Goal: Task Accomplishment & Management: Manage account settings

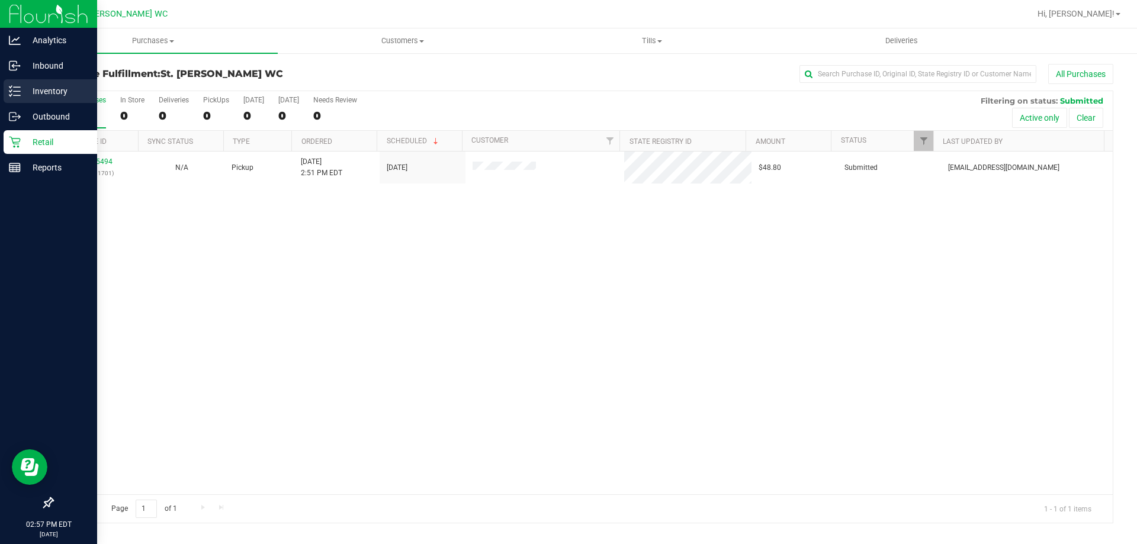
click at [59, 99] on div "Inventory" at bounding box center [51, 91] width 94 height 24
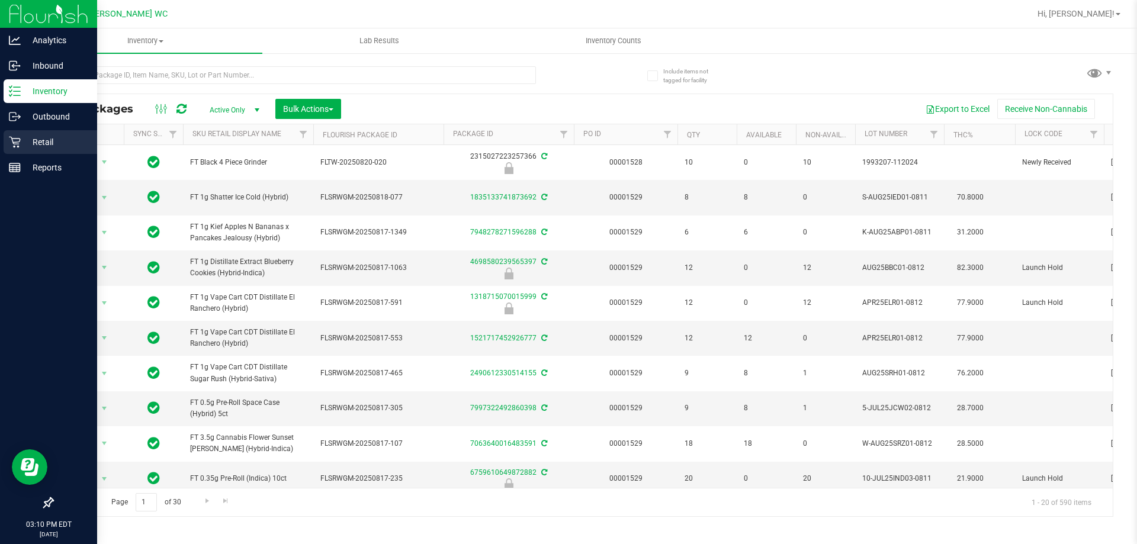
click at [18, 144] on icon at bounding box center [15, 142] width 12 height 12
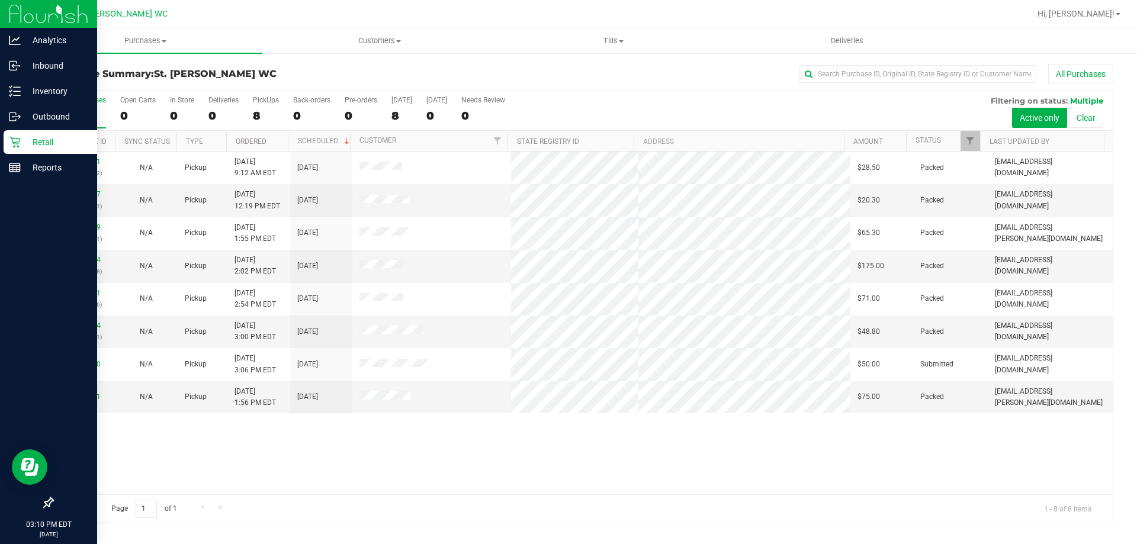
click at [525, 497] on div "Page 1 of 1 1 - 8 of 8 items" at bounding box center [583, 508] width 1060 height 28
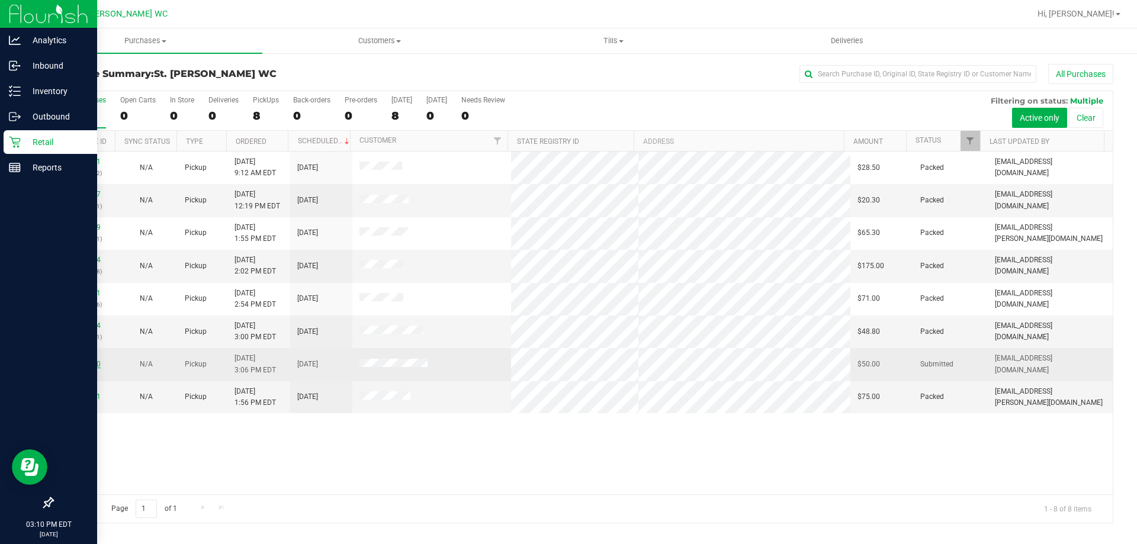
click at [75, 361] on link "11835590" at bounding box center [83, 364] width 33 height 8
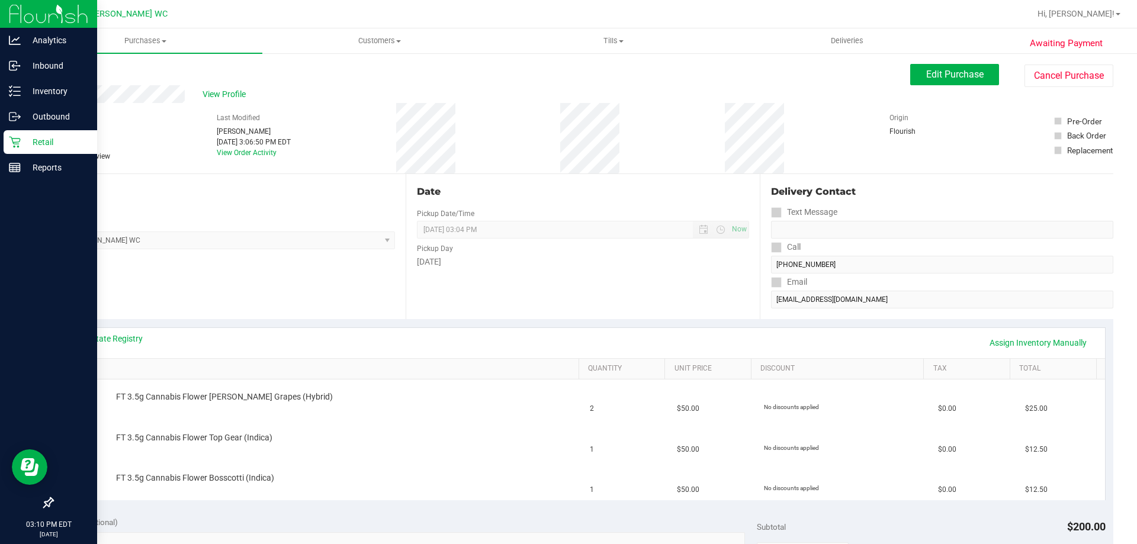
click at [302, 279] on div "Location Pickup Store [GEOGRAPHIC_DATA][PERSON_NAME] WC Select Store [PERSON_NA…" at bounding box center [228, 246] width 353 height 145
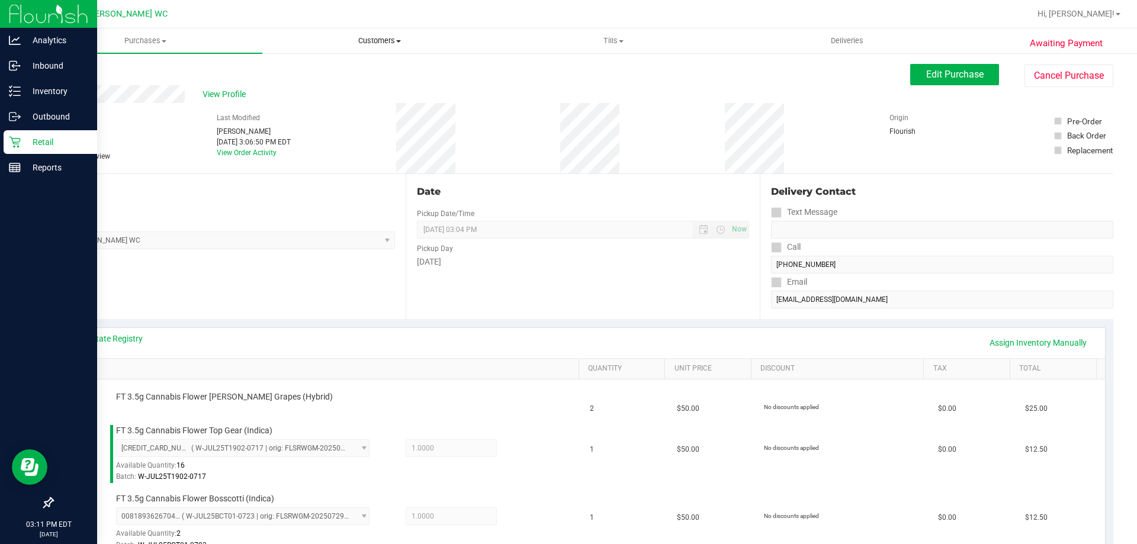
click at [380, 41] on span "Customers" at bounding box center [379, 41] width 233 height 11
click at [383, 67] on li "All customers" at bounding box center [379, 72] width 234 height 14
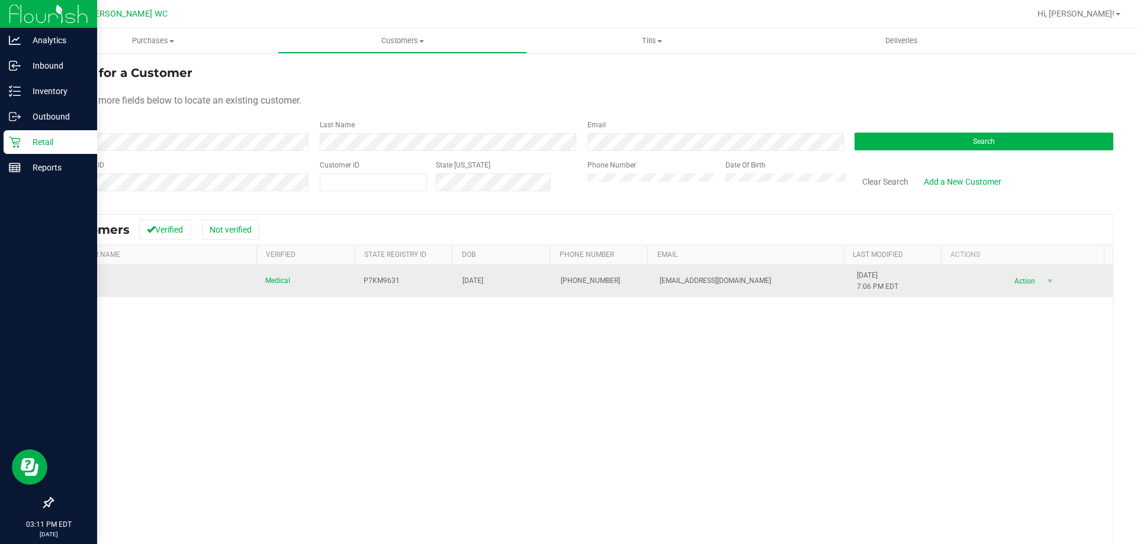
click at [1010, 284] on span "Action" at bounding box center [1022, 281] width 38 height 17
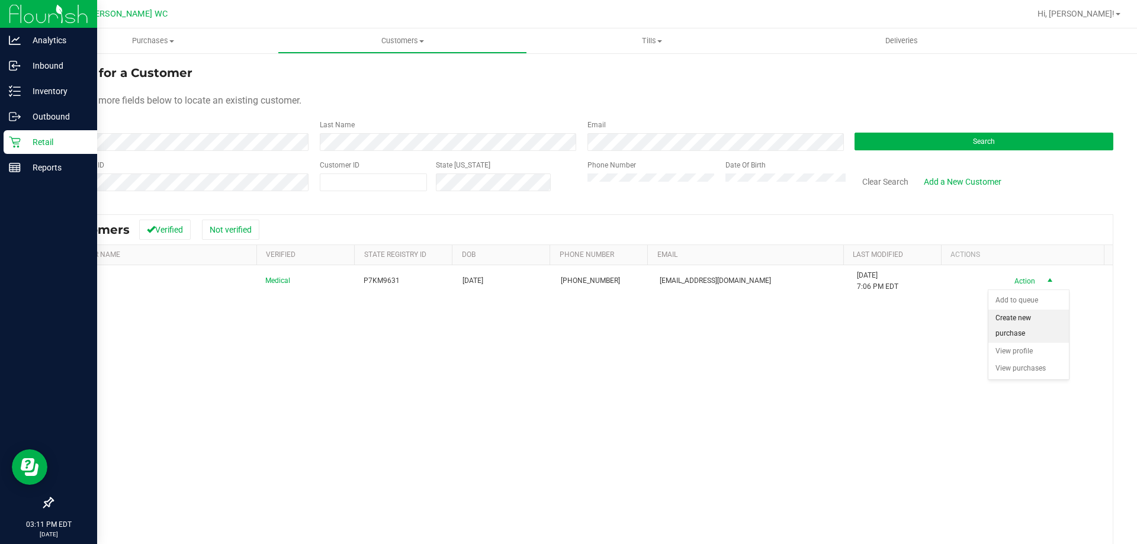
click at [1019, 326] on li "Create new purchase" at bounding box center [1028, 326] width 81 height 33
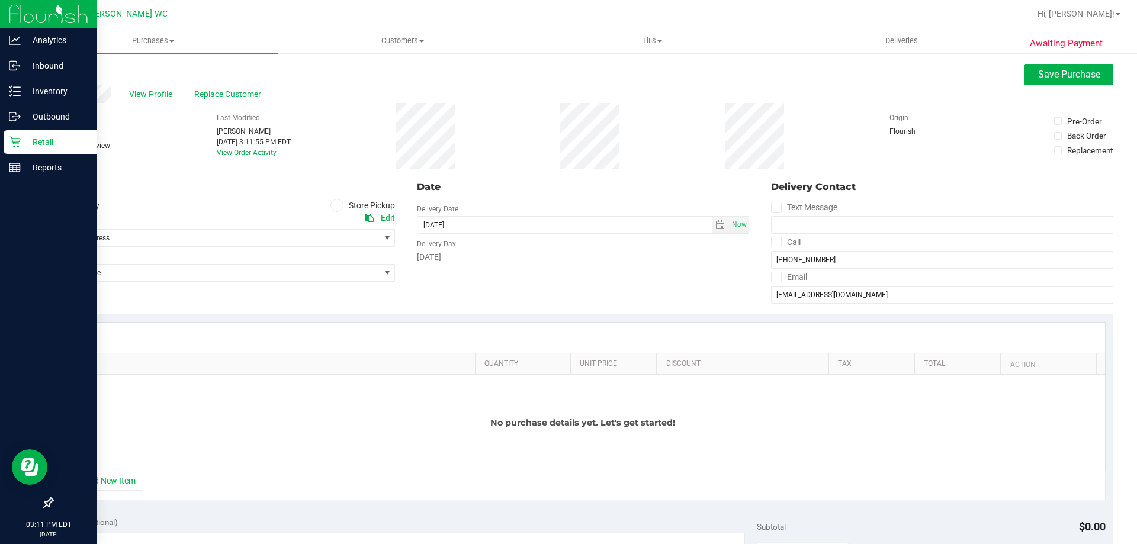
click at [336, 205] on icon at bounding box center [336, 205] width 7 height 0
click at [0, 0] on input "Store Pickup" at bounding box center [0, 0] width 0 height 0
click at [337, 243] on span "Select Store" at bounding box center [216, 238] width 327 height 17
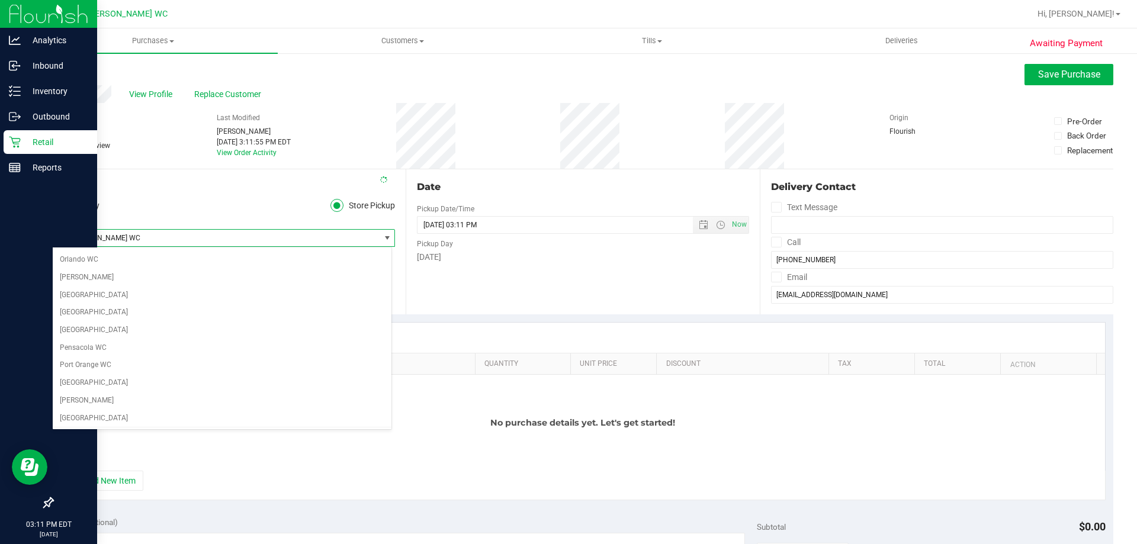
scroll to position [615, 0]
click at [580, 368] on link "Unit Price" at bounding box center [616, 363] width 72 height 9
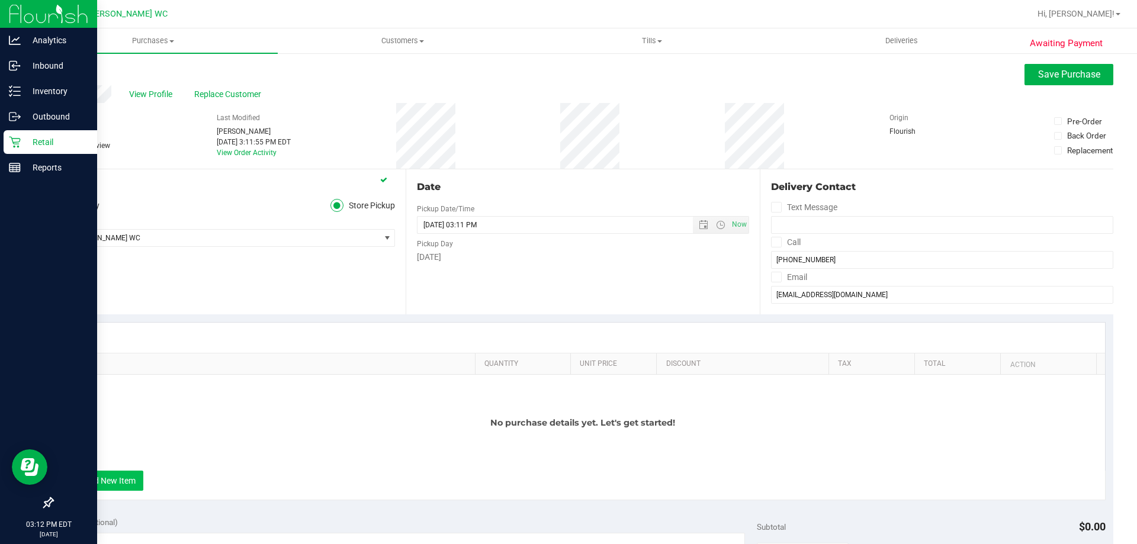
click at [123, 478] on button "+ Add New Item" at bounding box center [106, 481] width 73 height 20
click at [265, 391] on div "No purchase details yet. Let's get started!" at bounding box center [583, 423] width 1044 height 96
click at [114, 480] on button "+ Add New Item" at bounding box center [106, 481] width 73 height 20
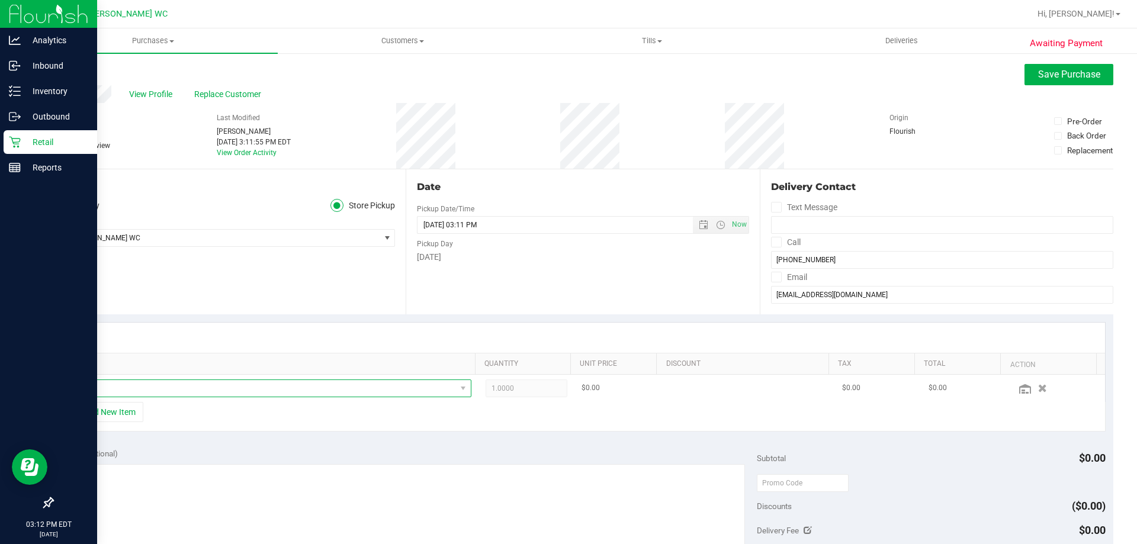
click at [249, 397] on span "NO DATA FOUND" at bounding box center [262, 388] width 387 height 17
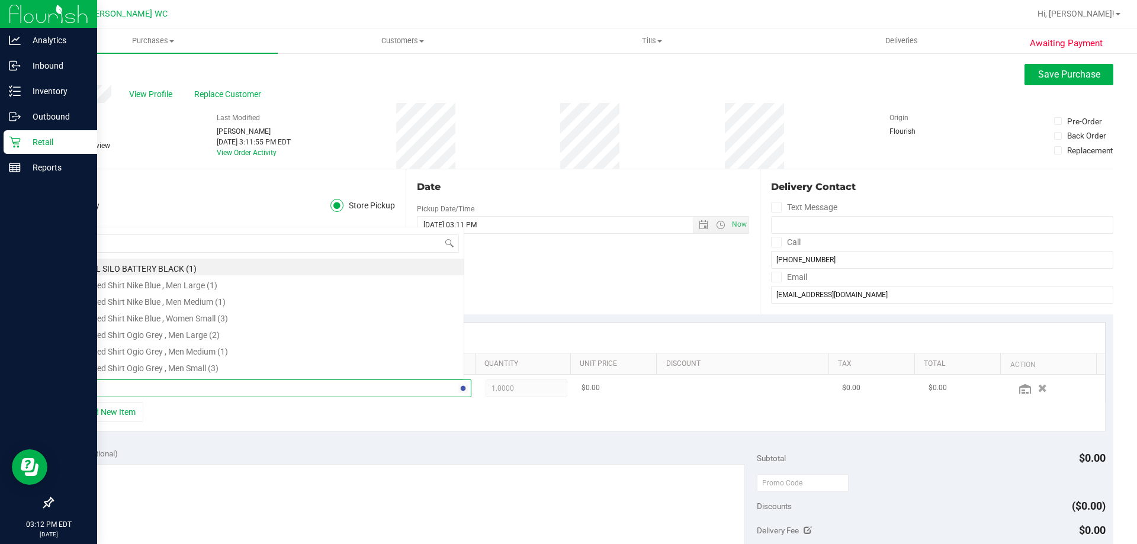
scroll to position [0, 0]
type input "bct"
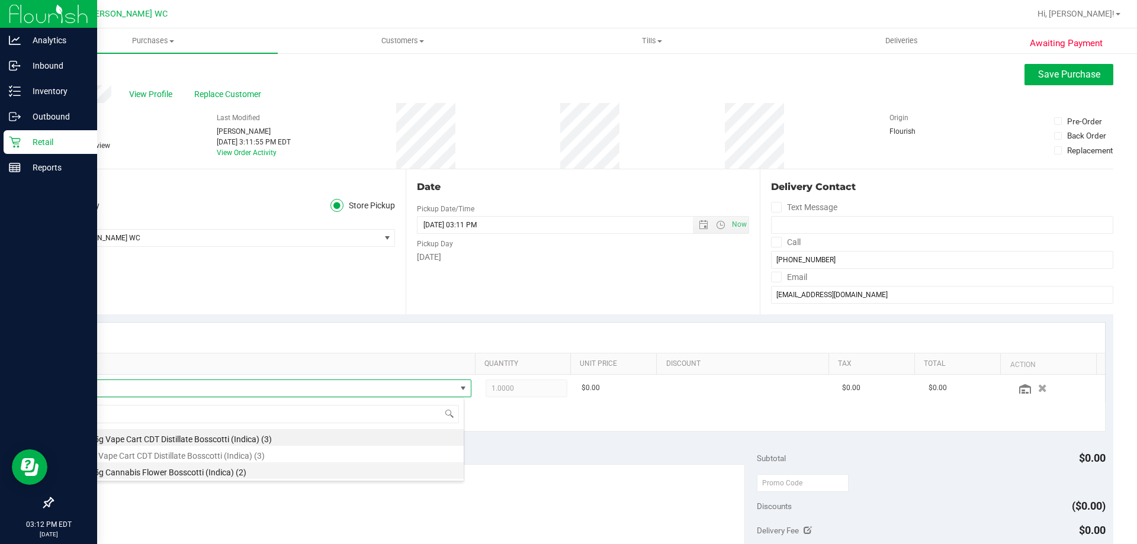
click at [365, 470] on li "FT 3.5g Cannabis Flower Bosscotti (Indica) (2)" at bounding box center [266, 470] width 395 height 17
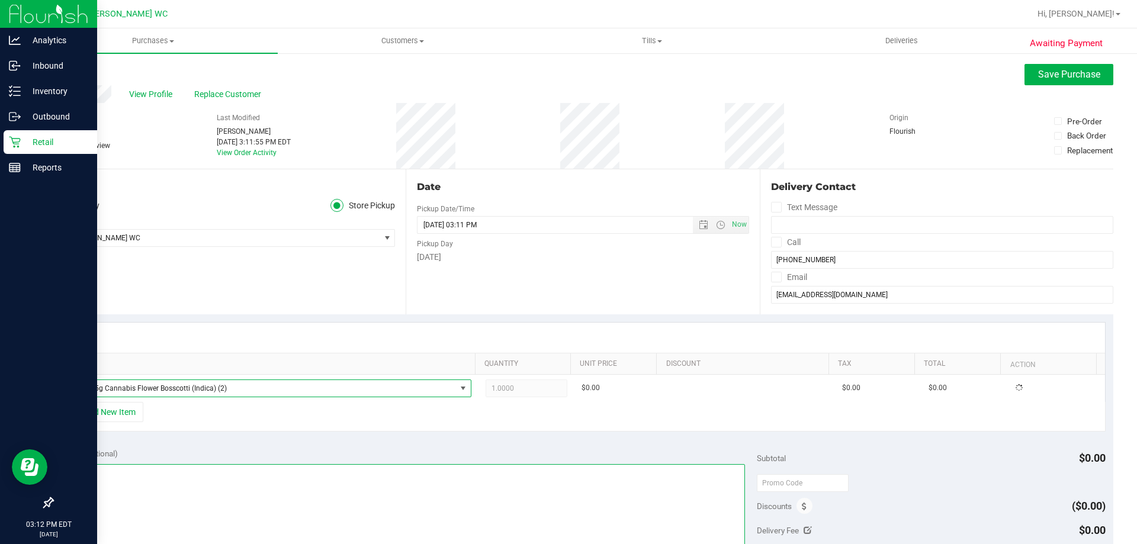
click at [339, 489] on textarea at bounding box center [402, 521] width 685 height 114
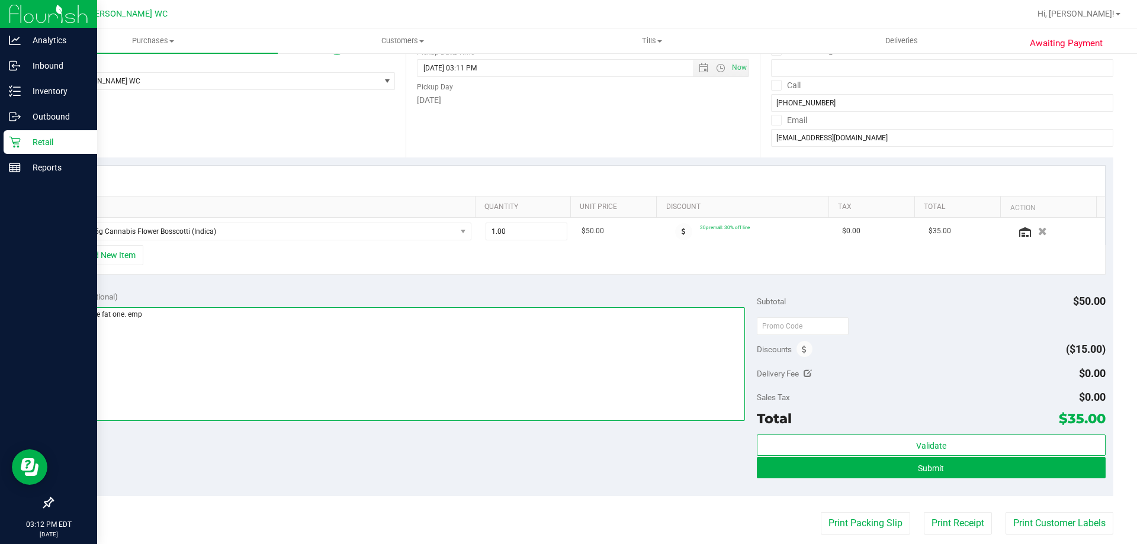
scroll to position [178, 0]
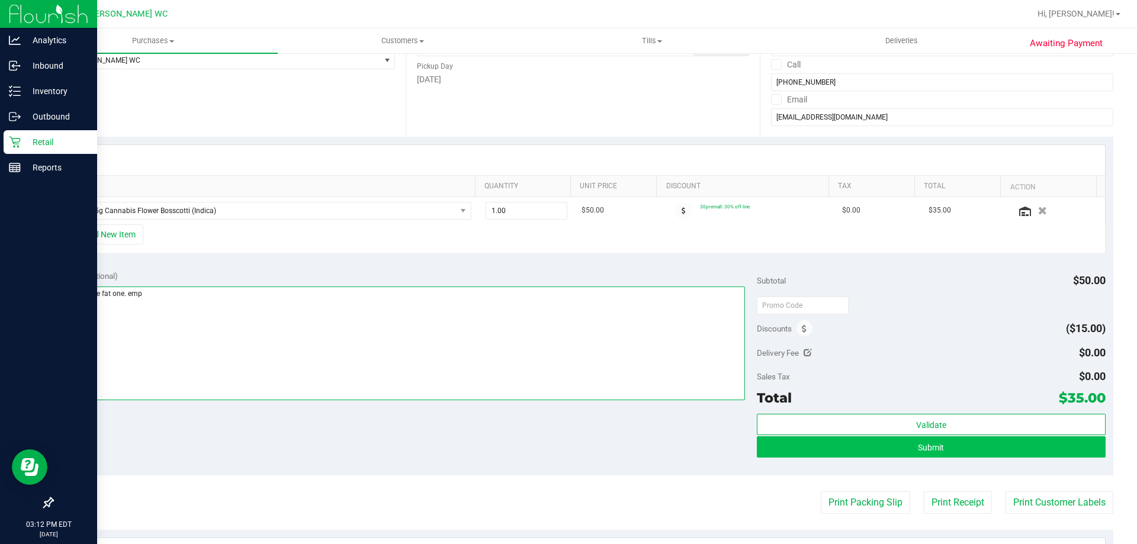
type textarea "gimme the fat one. emp"
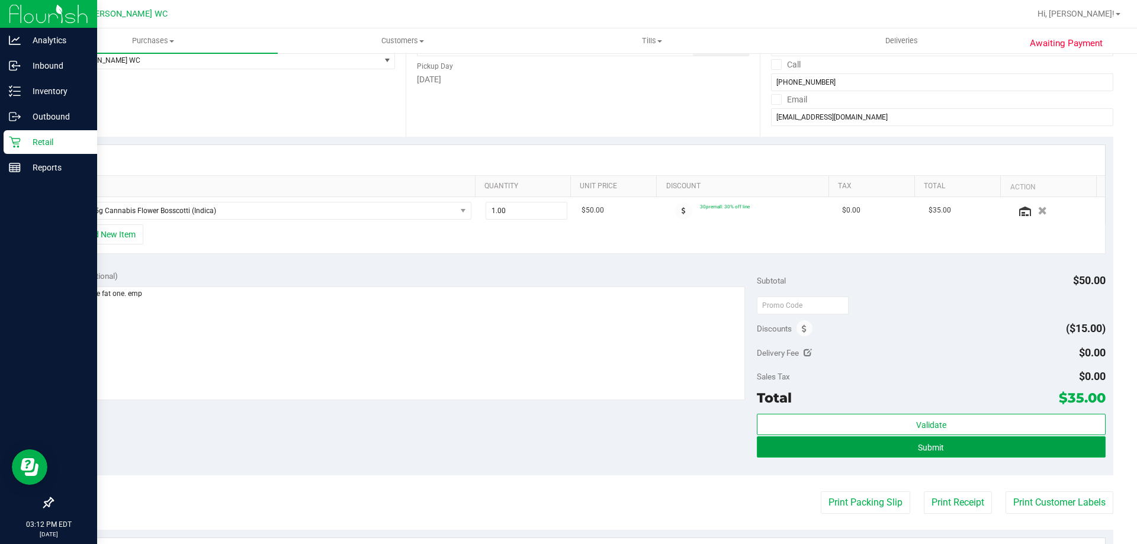
click at [876, 452] on button "Submit" at bounding box center [931, 446] width 348 height 21
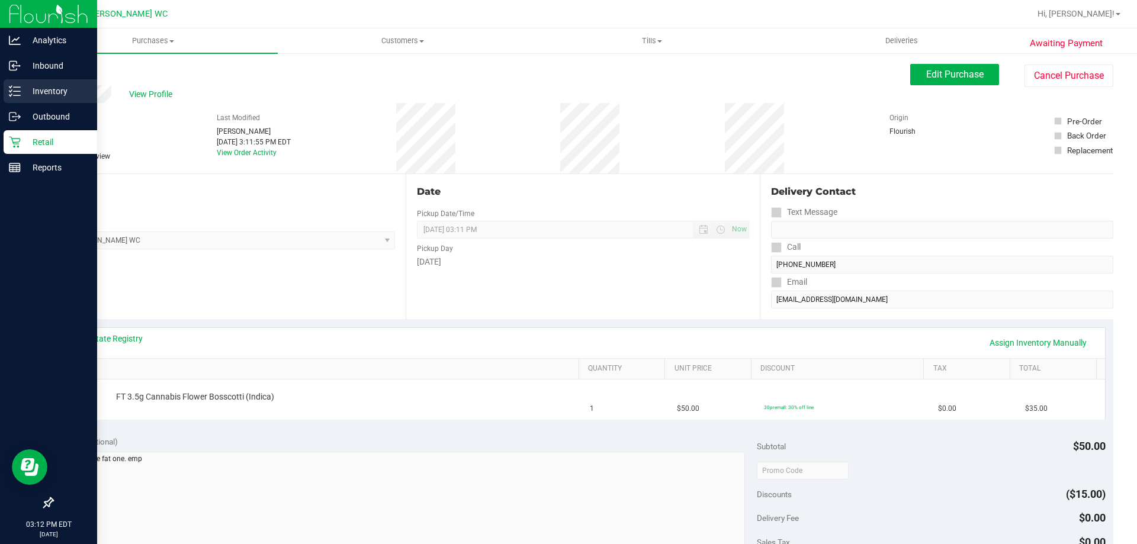
click at [73, 92] on p "Inventory" at bounding box center [56, 91] width 71 height 14
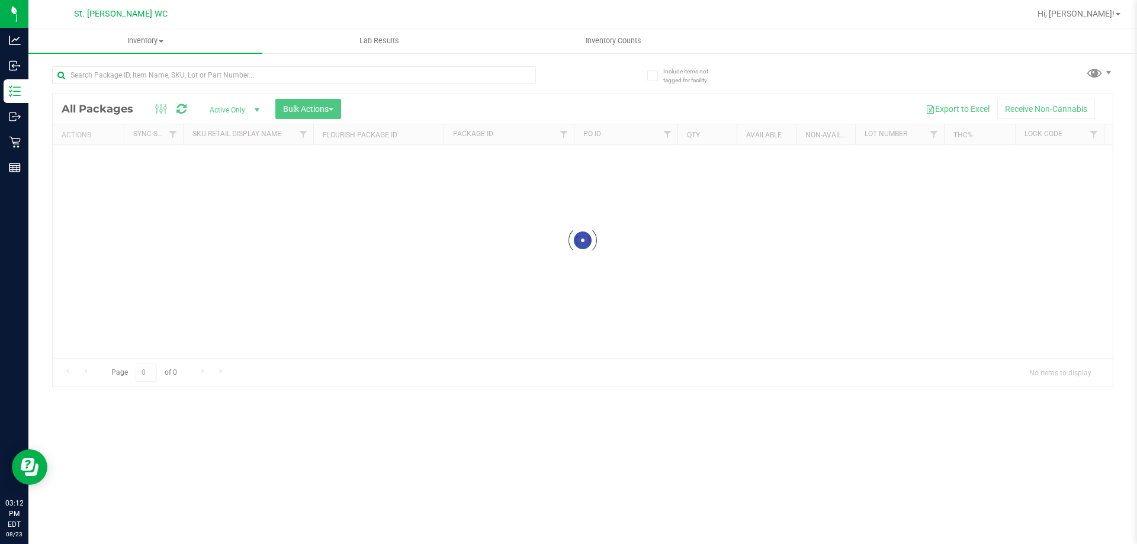
click at [214, 57] on div "Inventory All packages All inventory Waste log Create inventory Lab Results Inv…" at bounding box center [582, 286] width 1108 height 516
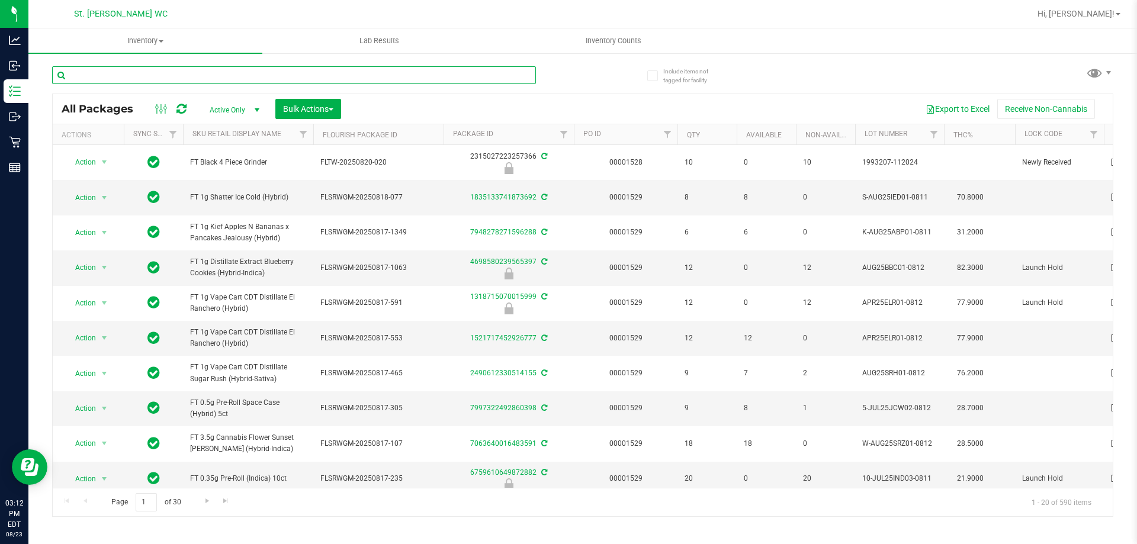
click at [212, 77] on input "text" at bounding box center [294, 75] width 484 height 18
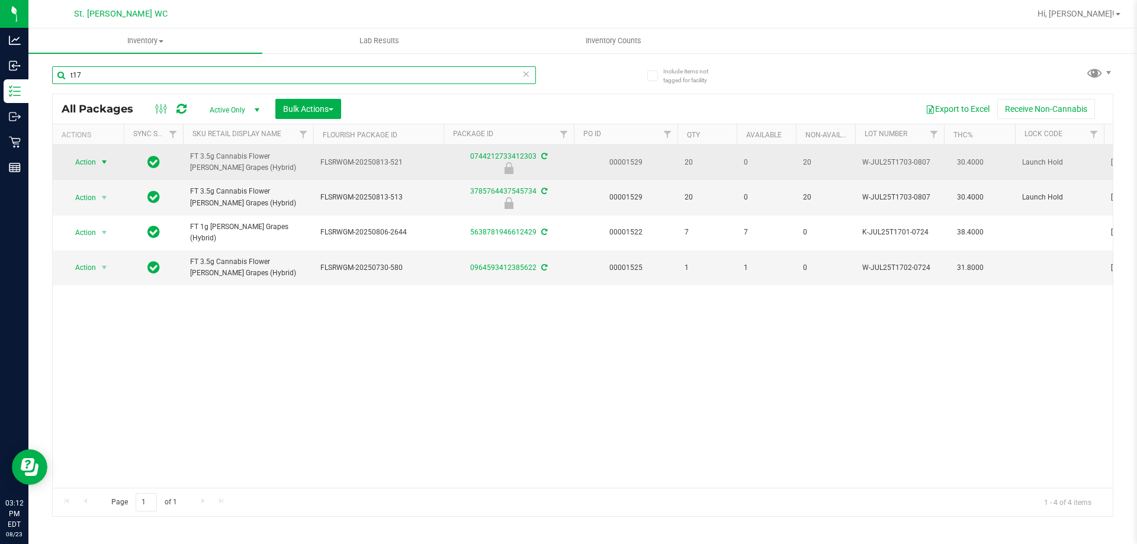
type input "t17"
click at [97, 156] on span "select" at bounding box center [104, 162] width 15 height 17
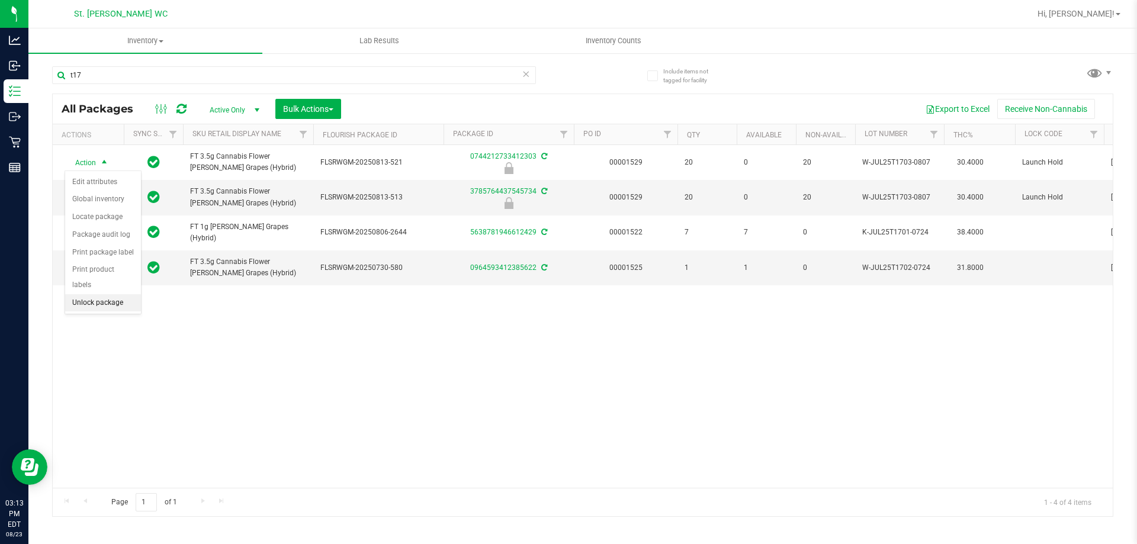
click at [108, 294] on li "Unlock package" at bounding box center [103, 303] width 76 height 18
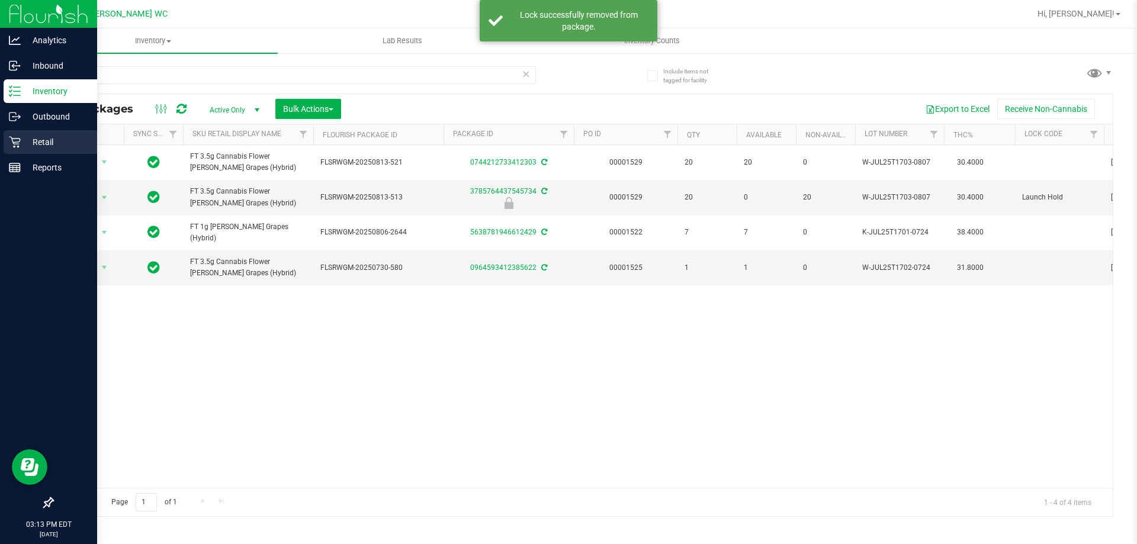
click at [59, 149] on div "Retail" at bounding box center [51, 142] width 94 height 24
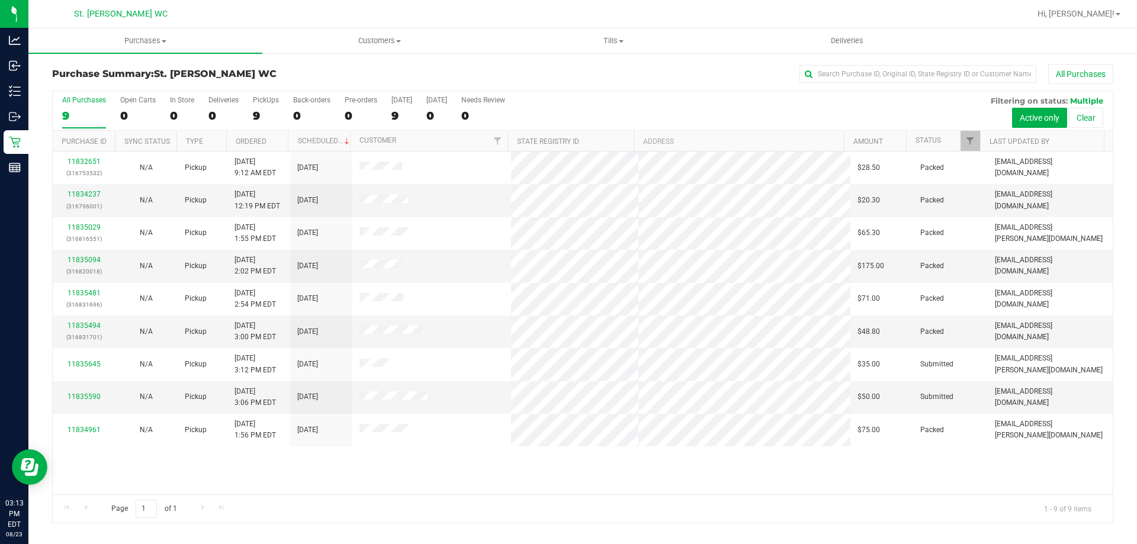
click at [553, 497] on div "Page 1 of 1 1 - 9 of 9 items" at bounding box center [583, 508] width 1060 height 28
click at [92, 394] on link "11835590" at bounding box center [83, 397] width 33 height 8
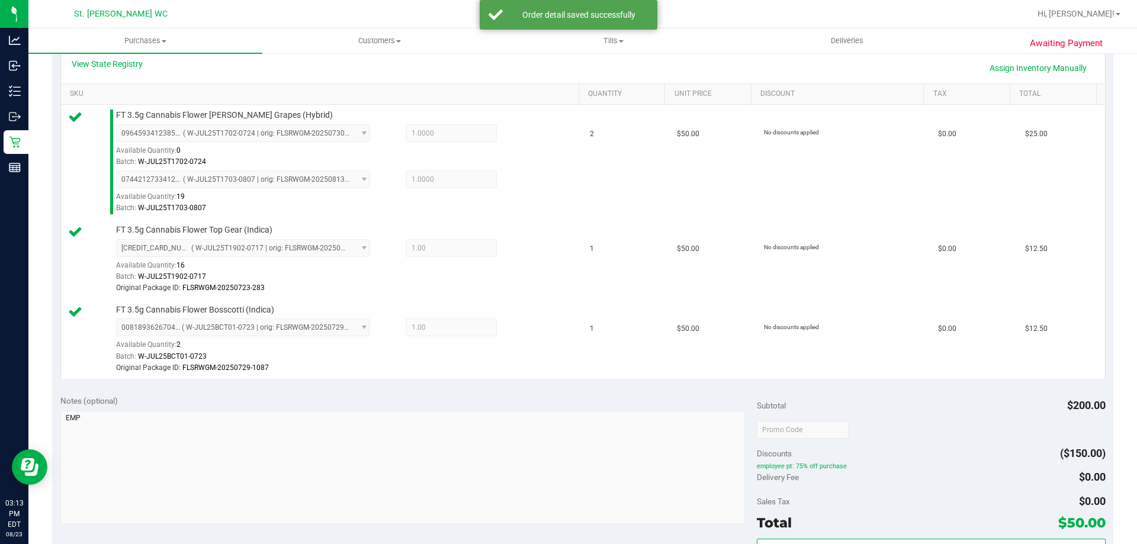
click at [970, 464] on span "employee pt: 75% off purchase" at bounding box center [931, 466] width 348 height 8
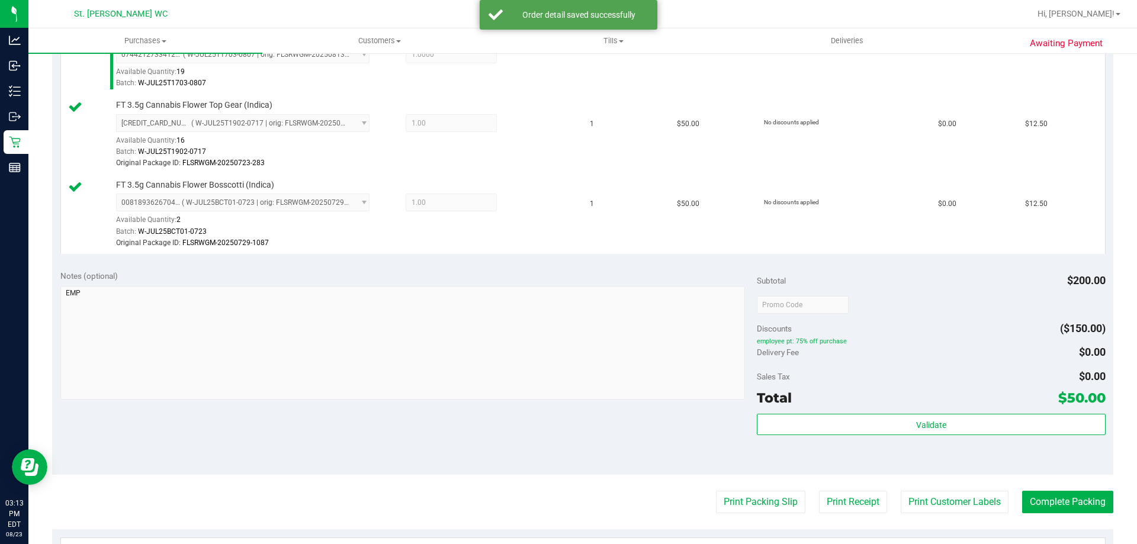
scroll to position [404, 0]
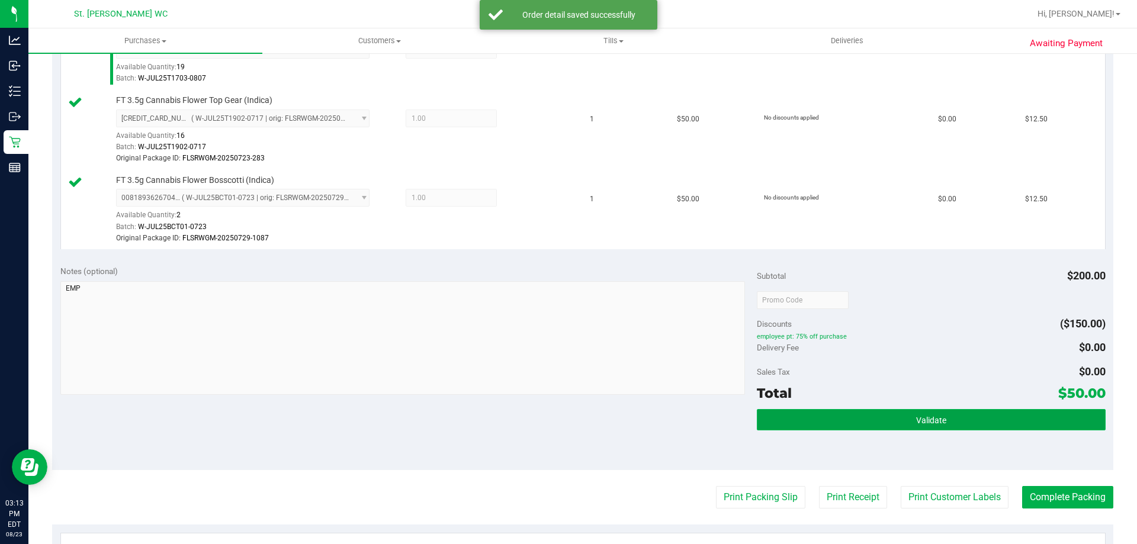
click at [956, 410] on button "Validate" at bounding box center [931, 419] width 348 height 21
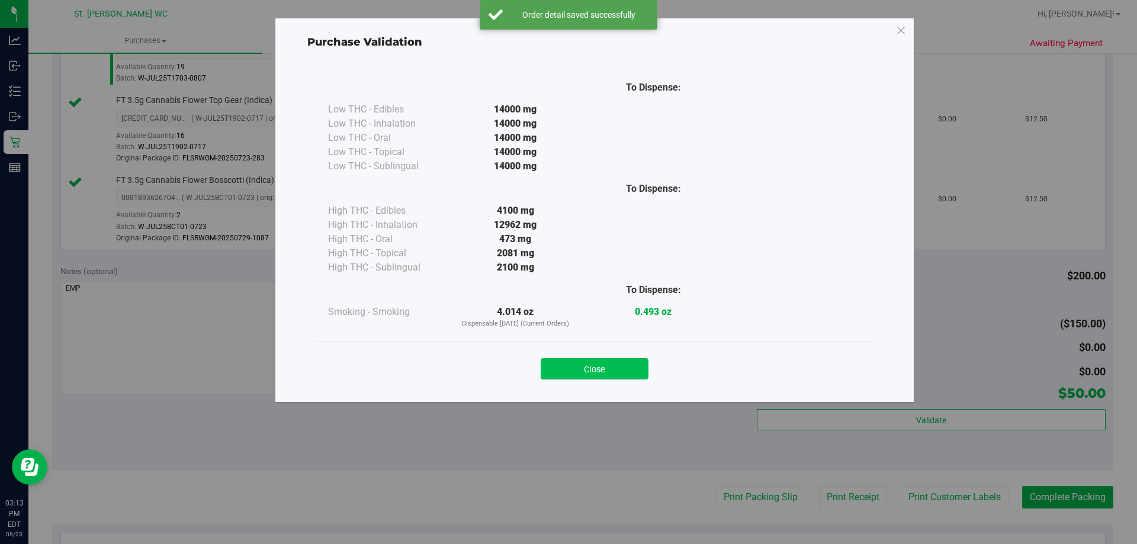
click at [617, 373] on button "Close" at bounding box center [595, 368] width 108 height 21
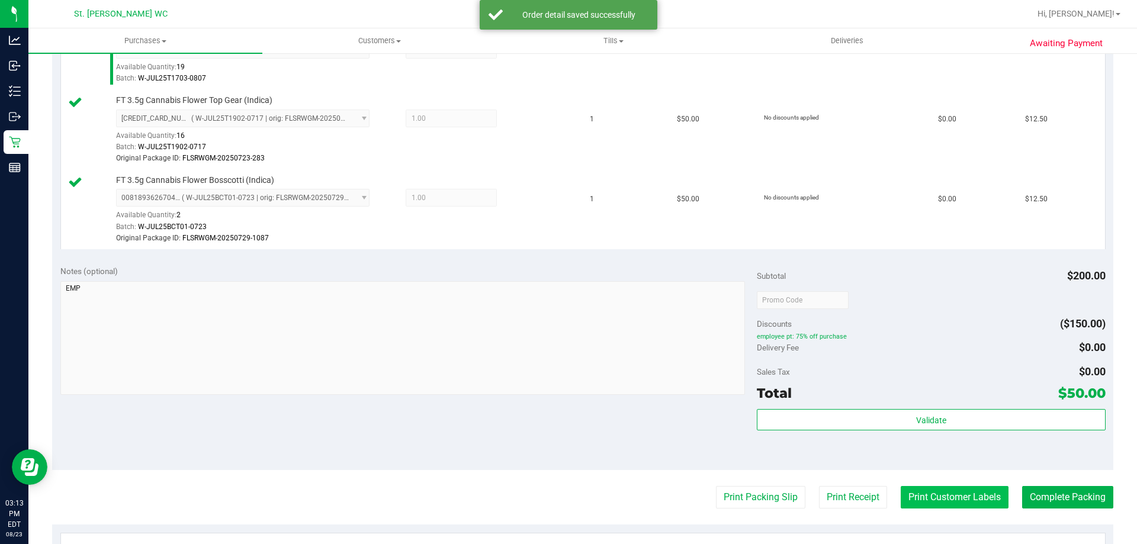
click at [957, 506] on button "Print Customer Labels" at bounding box center [954, 497] width 108 height 22
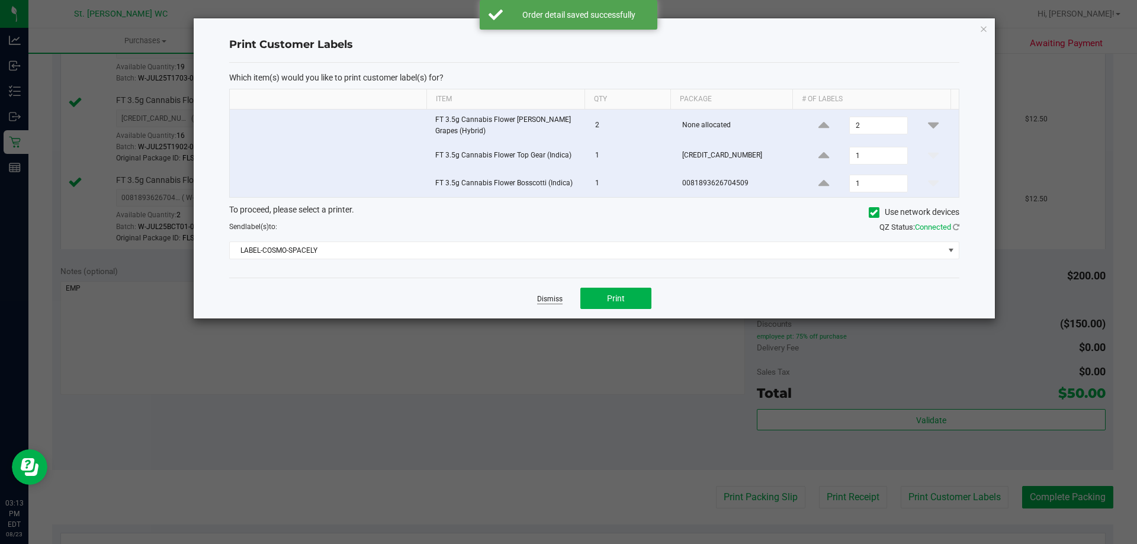
click at [542, 300] on link "Dismiss" at bounding box center [549, 299] width 25 height 10
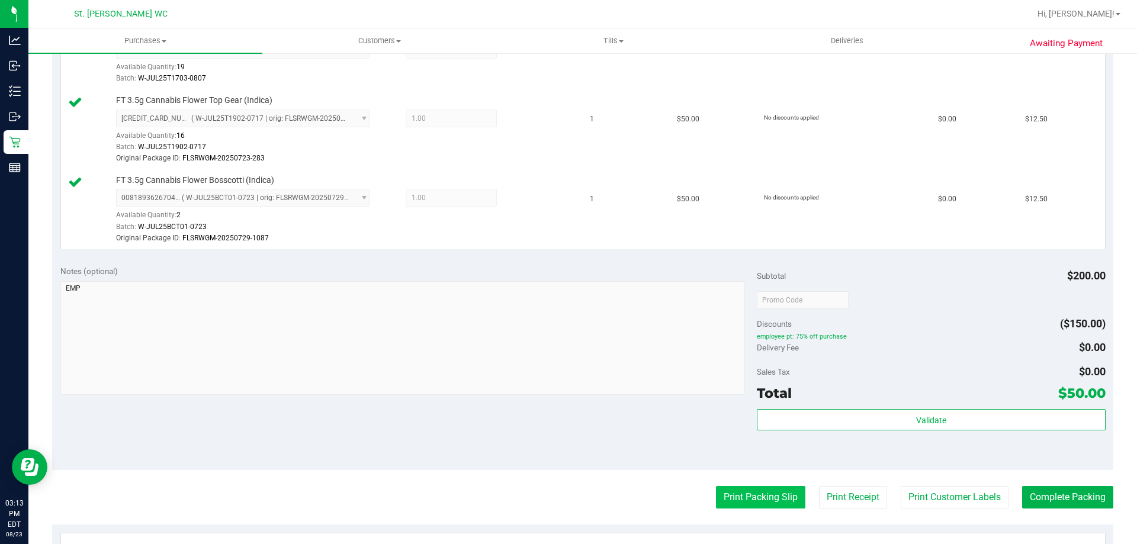
click at [751, 490] on button "Print Packing Slip" at bounding box center [760, 497] width 89 height 22
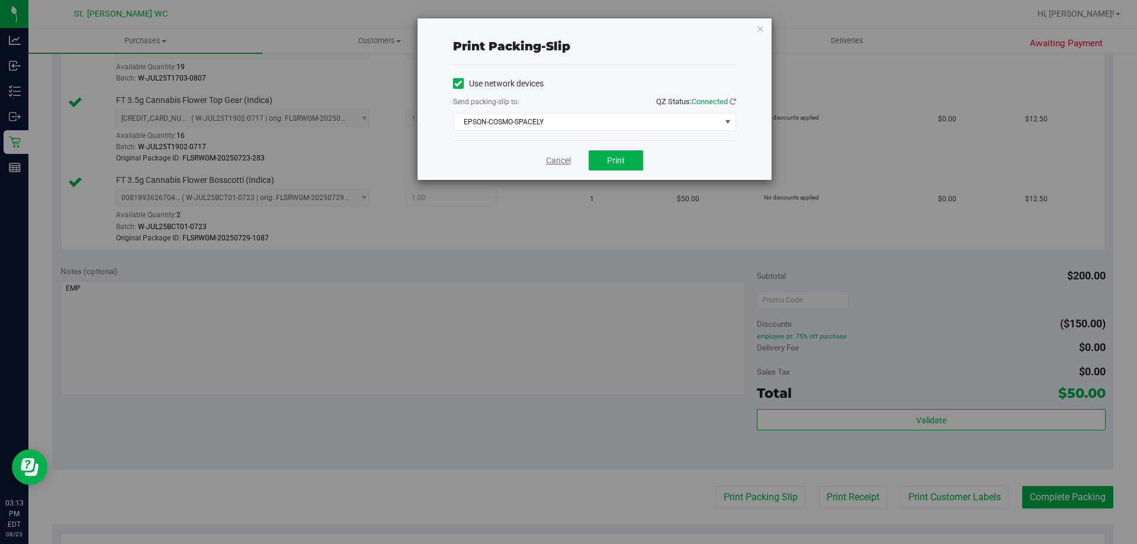
click at [553, 162] on link "Cancel" at bounding box center [558, 161] width 25 height 12
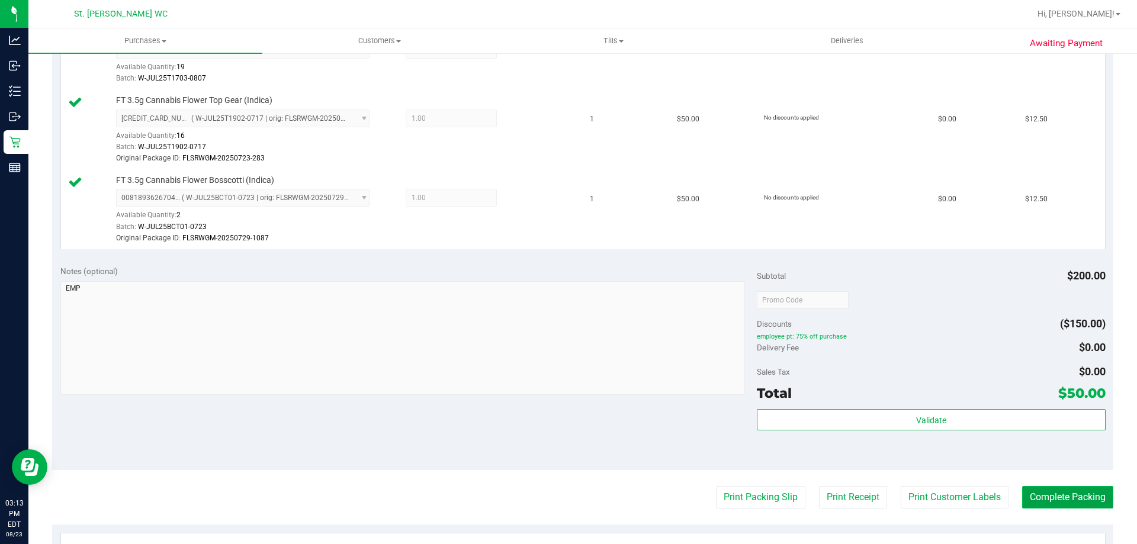
click at [1061, 505] on button "Complete Packing" at bounding box center [1067, 497] width 91 height 22
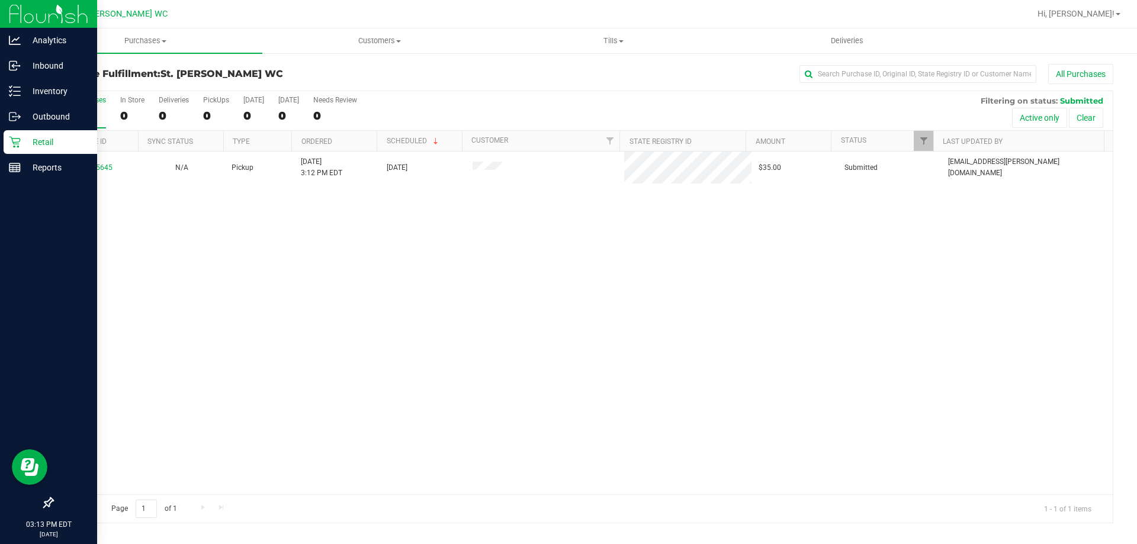
click at [22, 142] on p "Retail" at bounding box center [56, 142] width 71 height 14
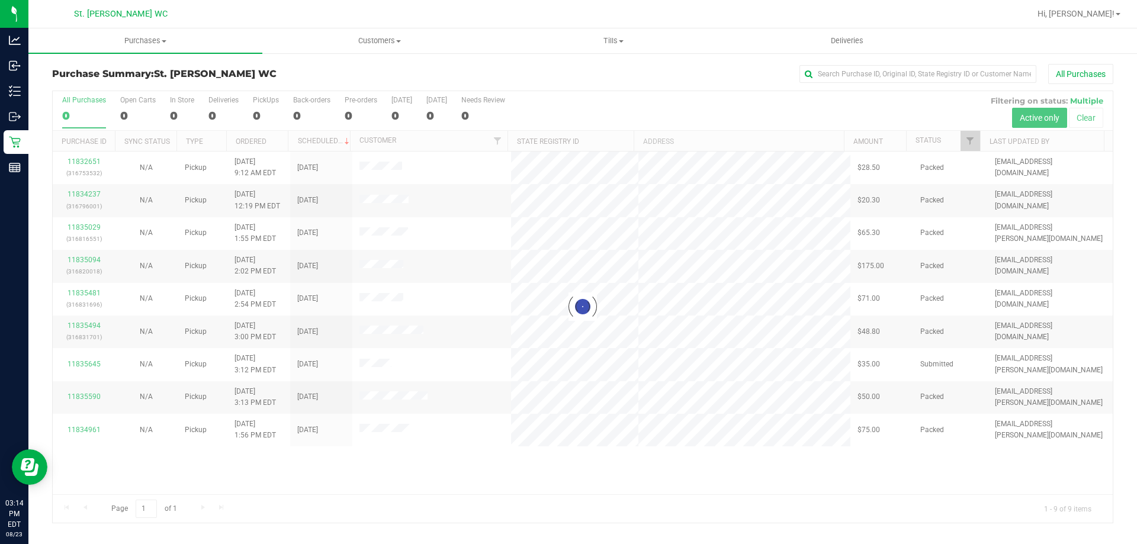
click at [560, 499] on div at bounding box center [583, 307] width 1060 height 432
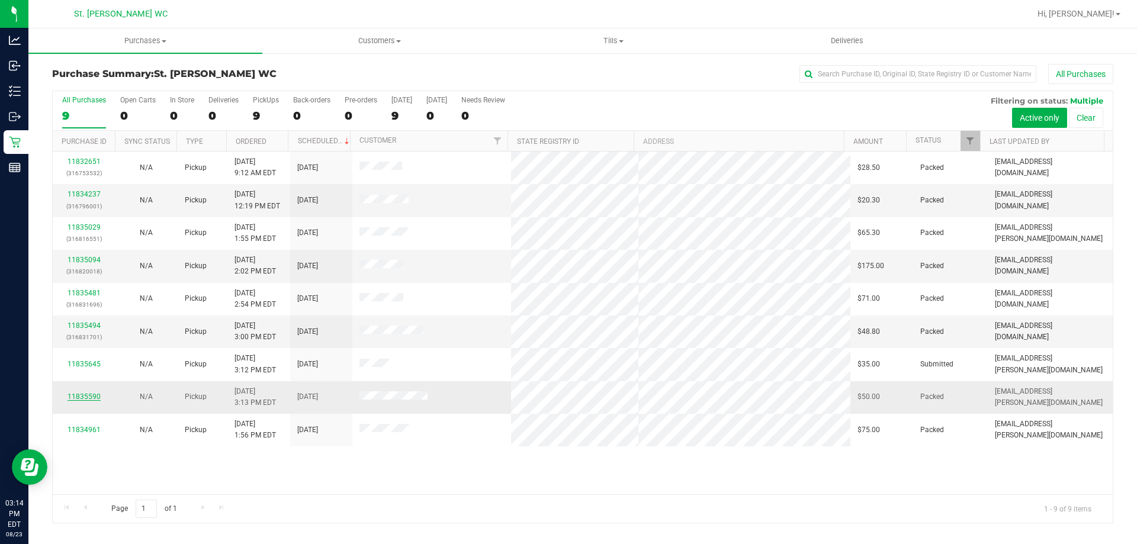
click at [86, 394] on link "11835590" at bounding box center [83, 397] width 33 height 8
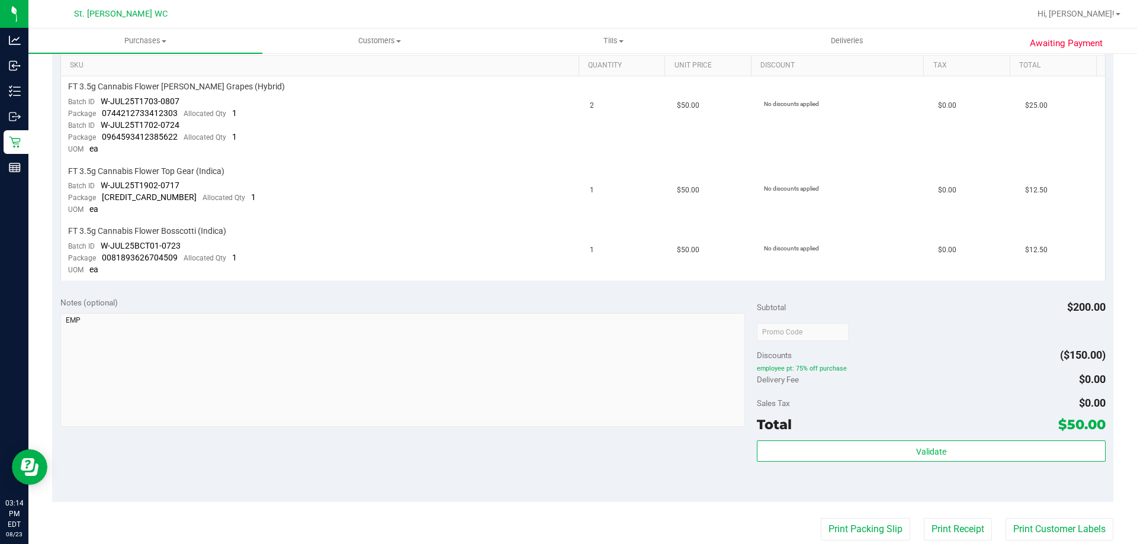
scroll to position [333, 0]
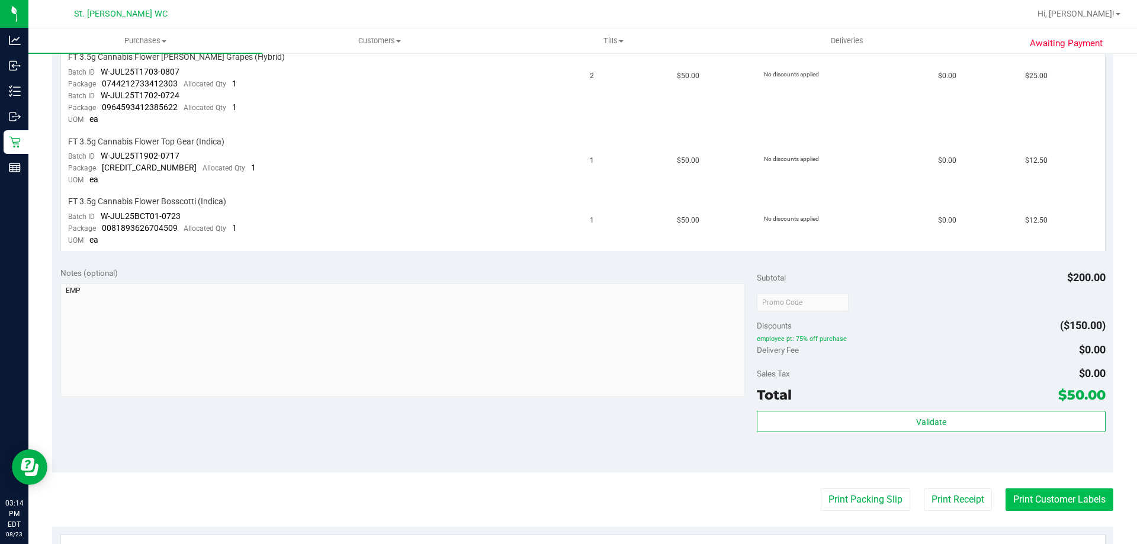
click at [1037, 499] on button "Print Customer Labels" at bounding box center [1059, 499] width 108 height 22
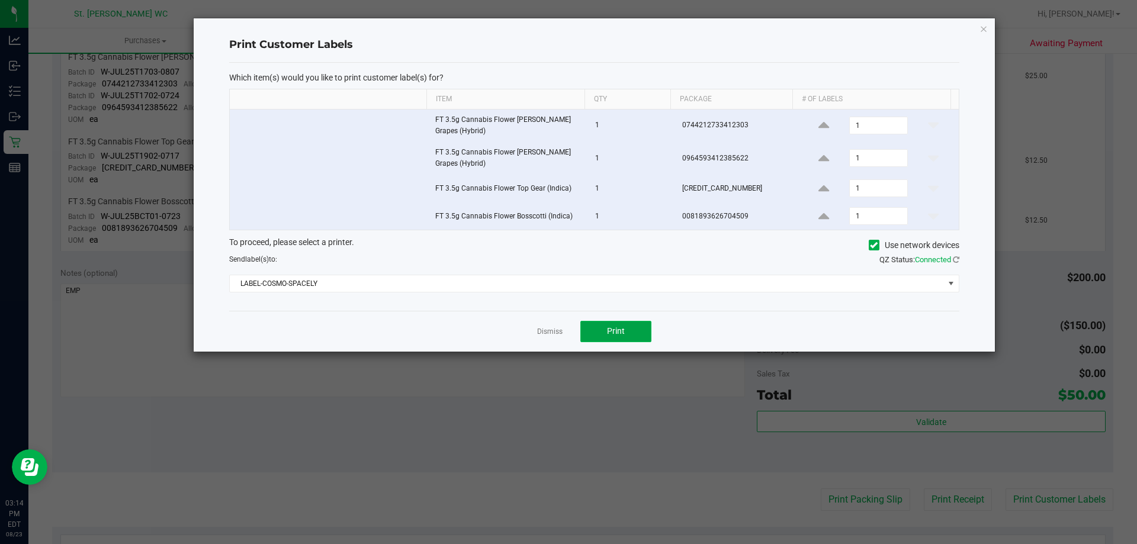
click at [631, 331] on button "Print" at bounding box center [615, 331] width 71 height 21
click at [548, 333] on link "Dismiss" at bounding box center [549, 332] width 25 height 10
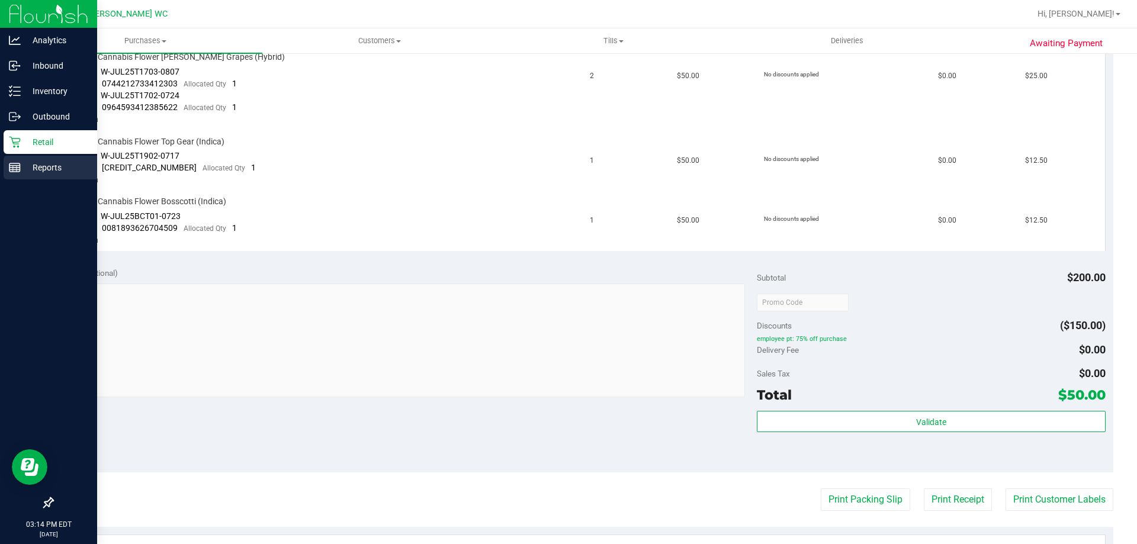
click at [28, 162] on p "Reports" at bounding box center [56, 167] width 71 height 14
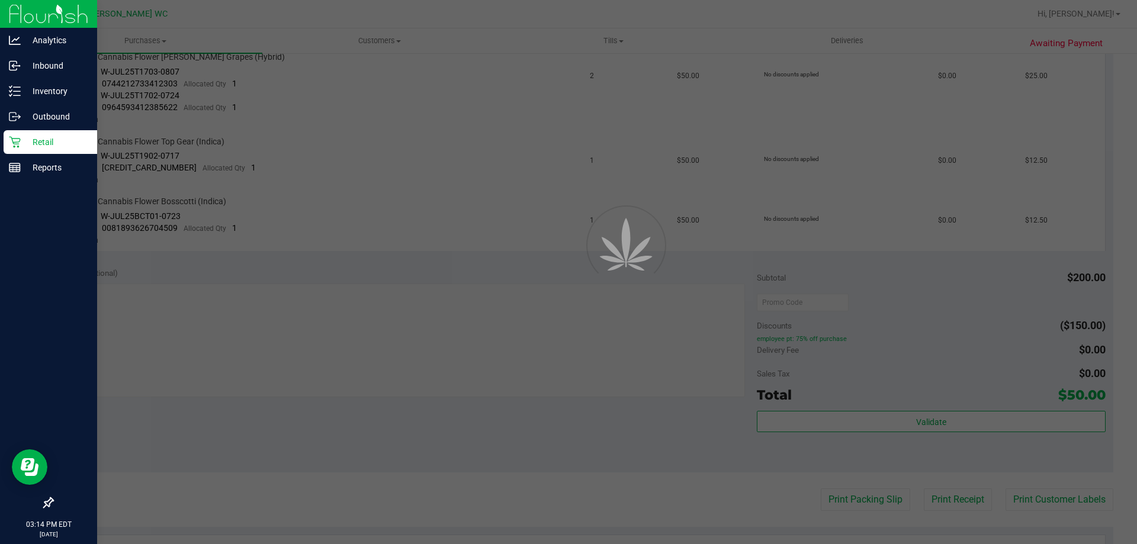
click at [34, 144] on p "Retail" at bounding box center [56, 142] width 71 height 14
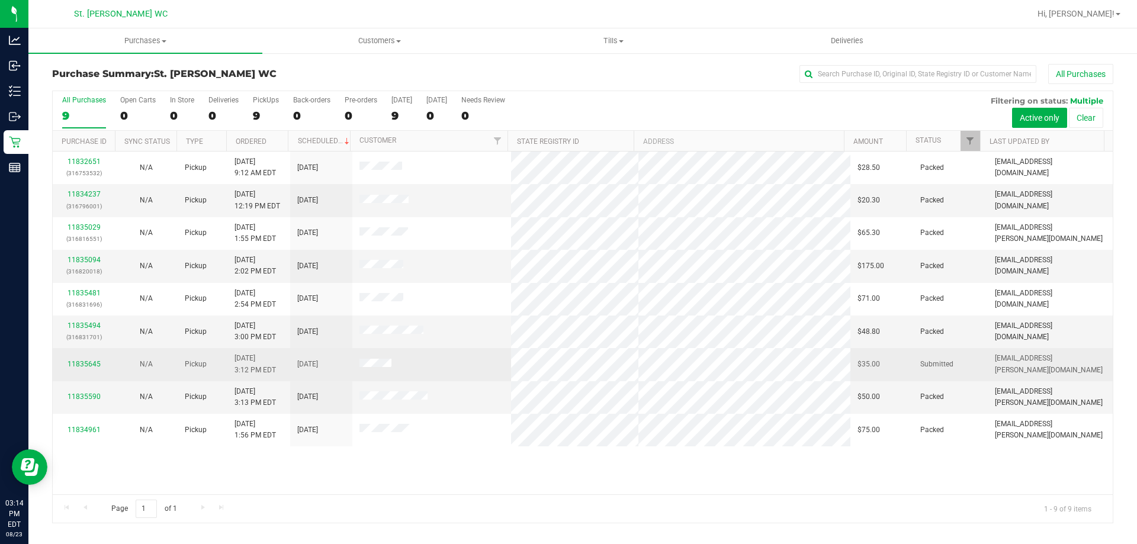
click at [83, 358] on td "11835645" at bounding box center [84, 364] width 62 height 33
click at [82, 363] on link "11835645" at bounding box center [83, 364] width 33 height 8
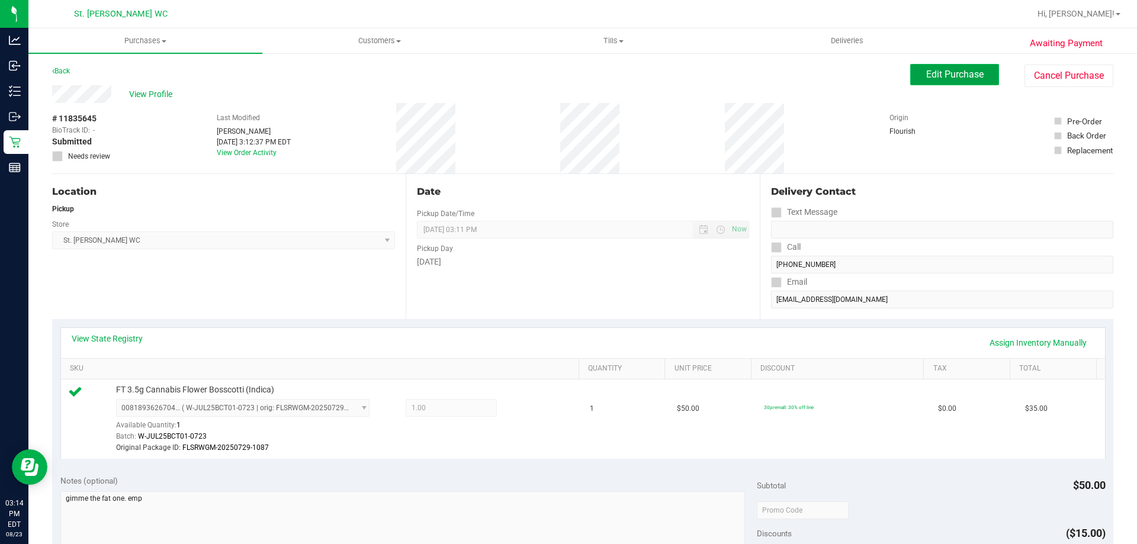
click at [977, 80] on button "Edit Purchase" at bounding box center [954, 74] width 89 height 21
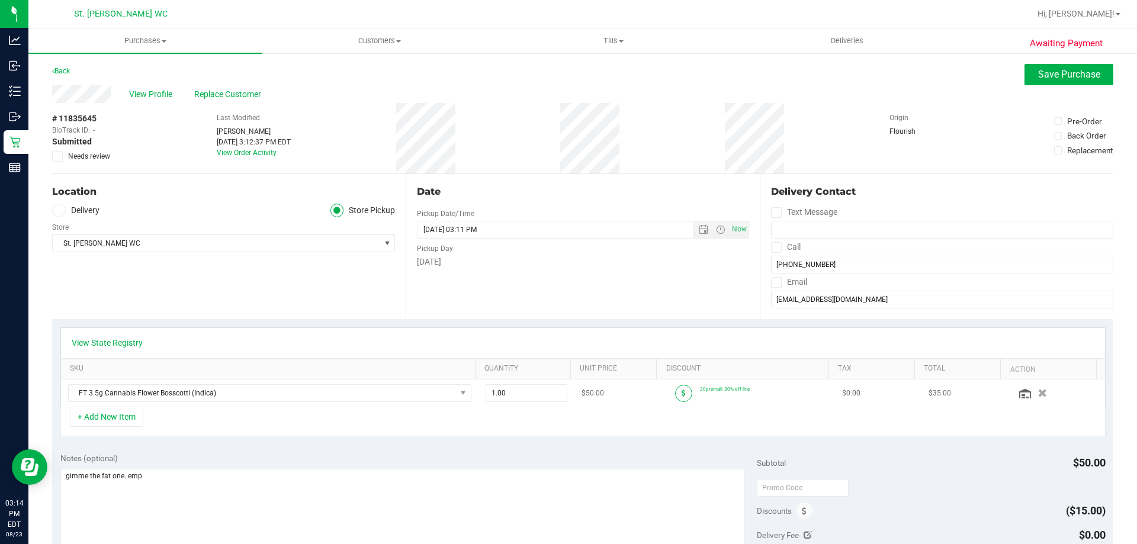
click at [681, 392] on icon at bounding box center [683, 393] width 4 height 7
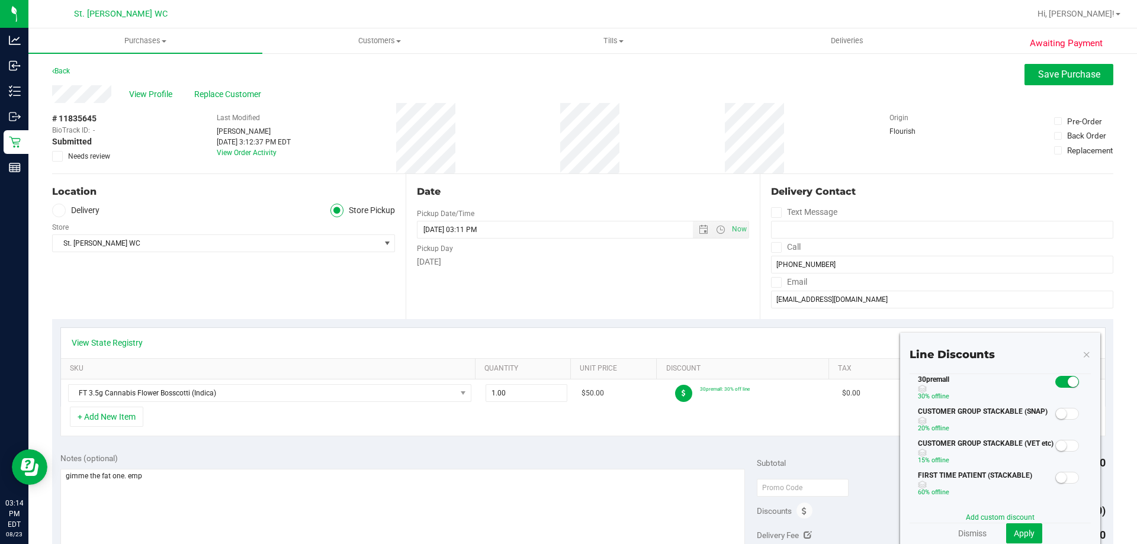
click at [1059, 387] on span at bounding box center [1067, 382] width 24 height 12
click at [1014, 529] on span "Apply" at bounding box center [1024, 533] width 21 height 9
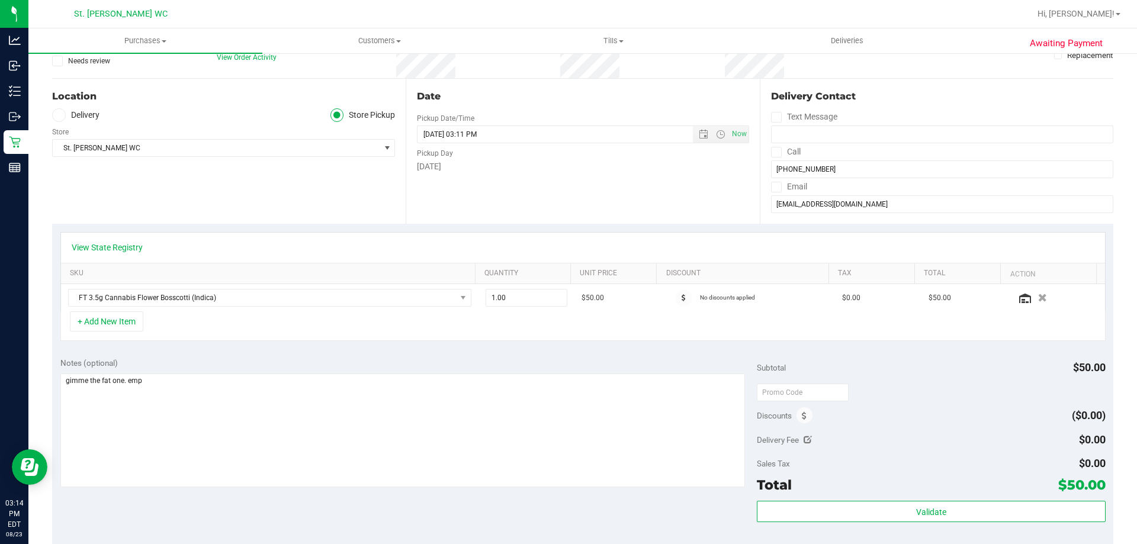
scroll to position [118, 0]
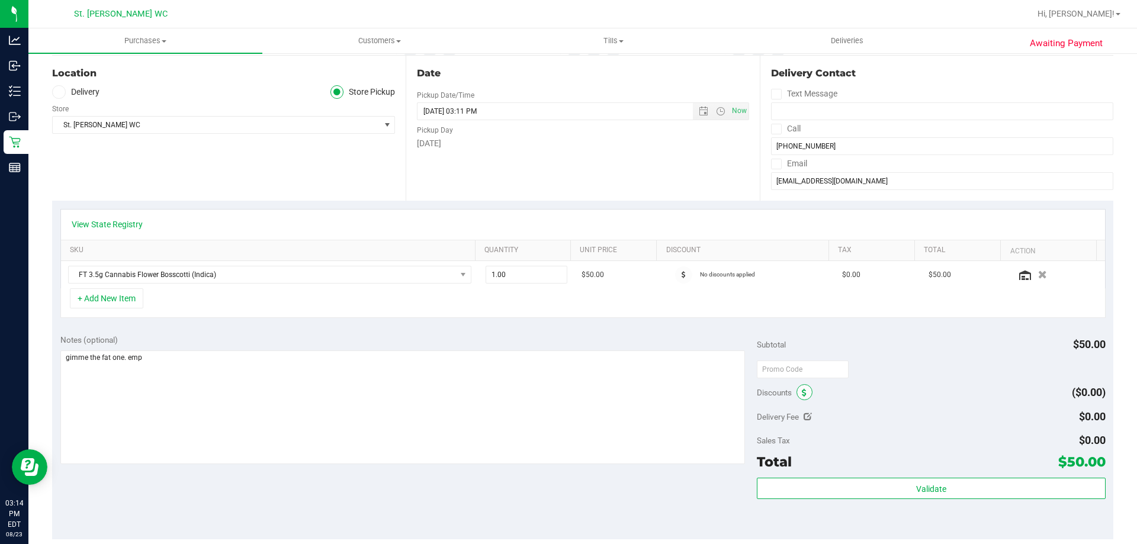
click at [805, 389] on span at bounding box center [804, 392] width 16 height 16
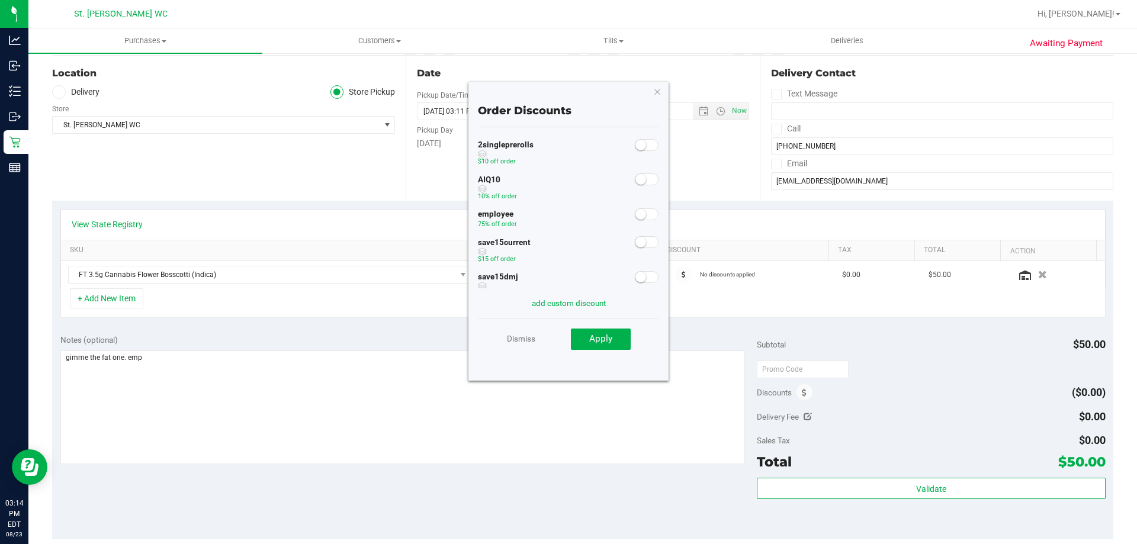
click at [635, 211] on small at bounding box center [640, 214] width 11 height 11
click at [611, 343] on span "Apply" at bounding box center [600, 338] width 23 height 11
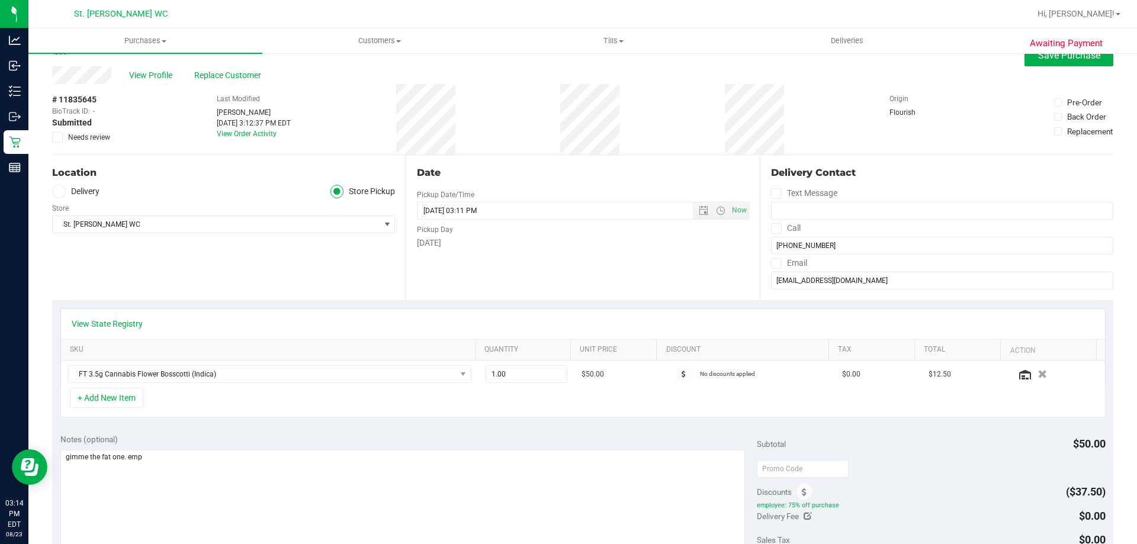
scroll to position [0, 0]
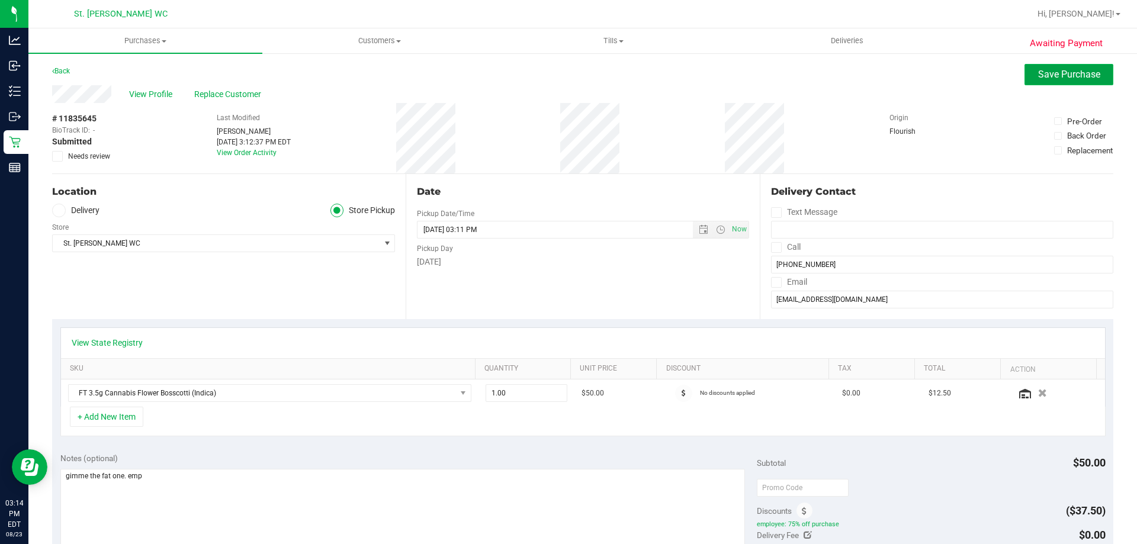
click at [1038, 75] on span "Save Purchase" at bounding box center [1069, 74] width 62 height 11
